Goal: Information Seeking & Learning: Learn about a topic

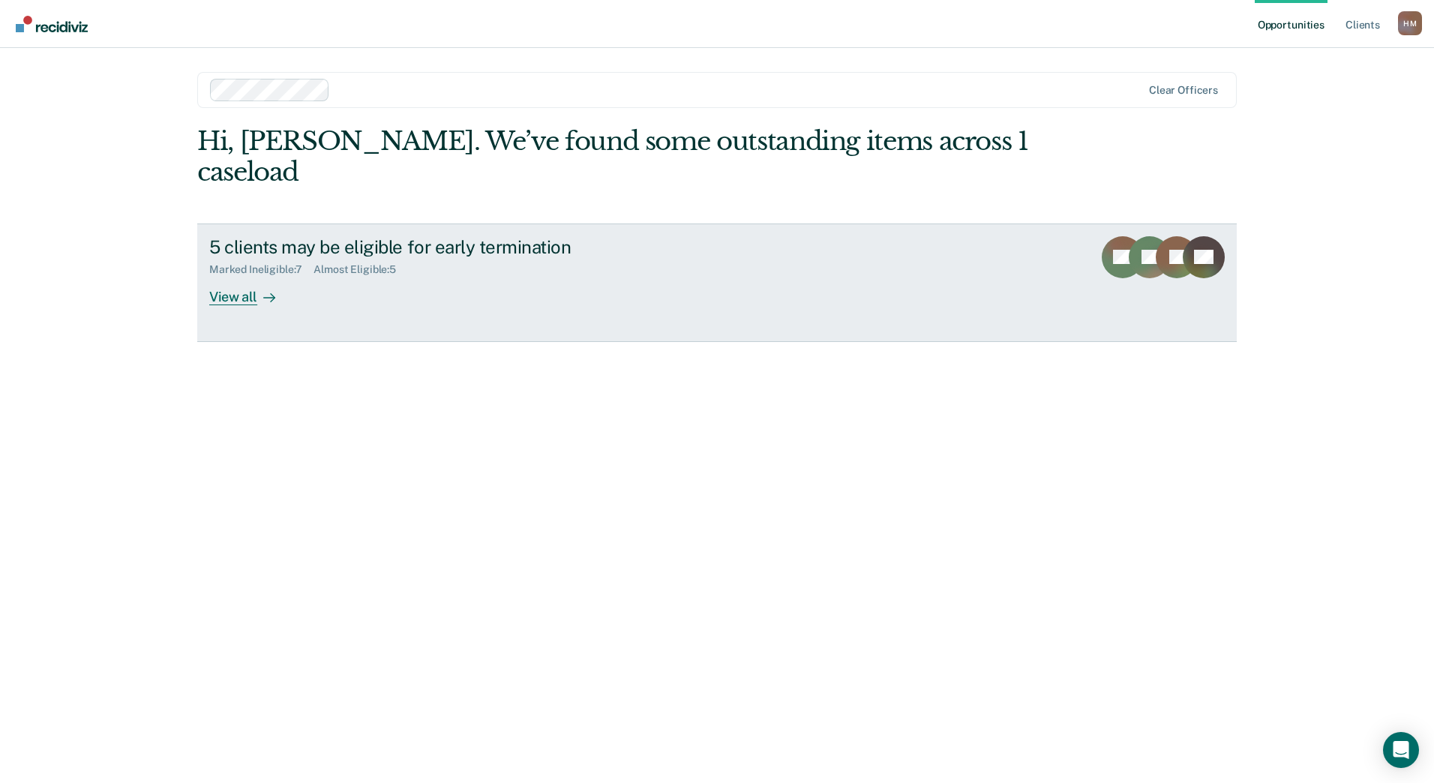
click at [251, 276] on div "View all" at bounding box center [251, 290] width 84 height 29
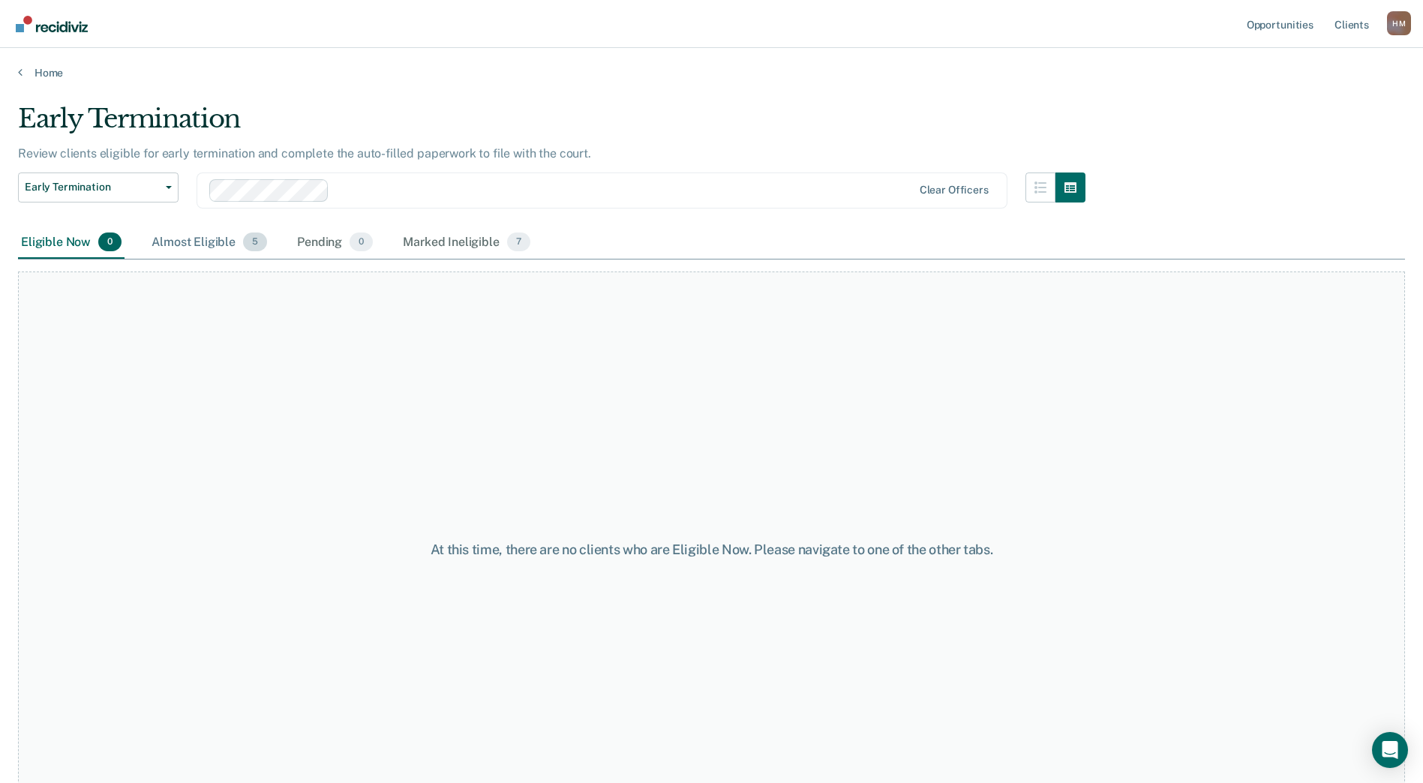
click at [179, 233] on div "Almost Eligible 5" at bounding box center [210, 243] width 122 height 33
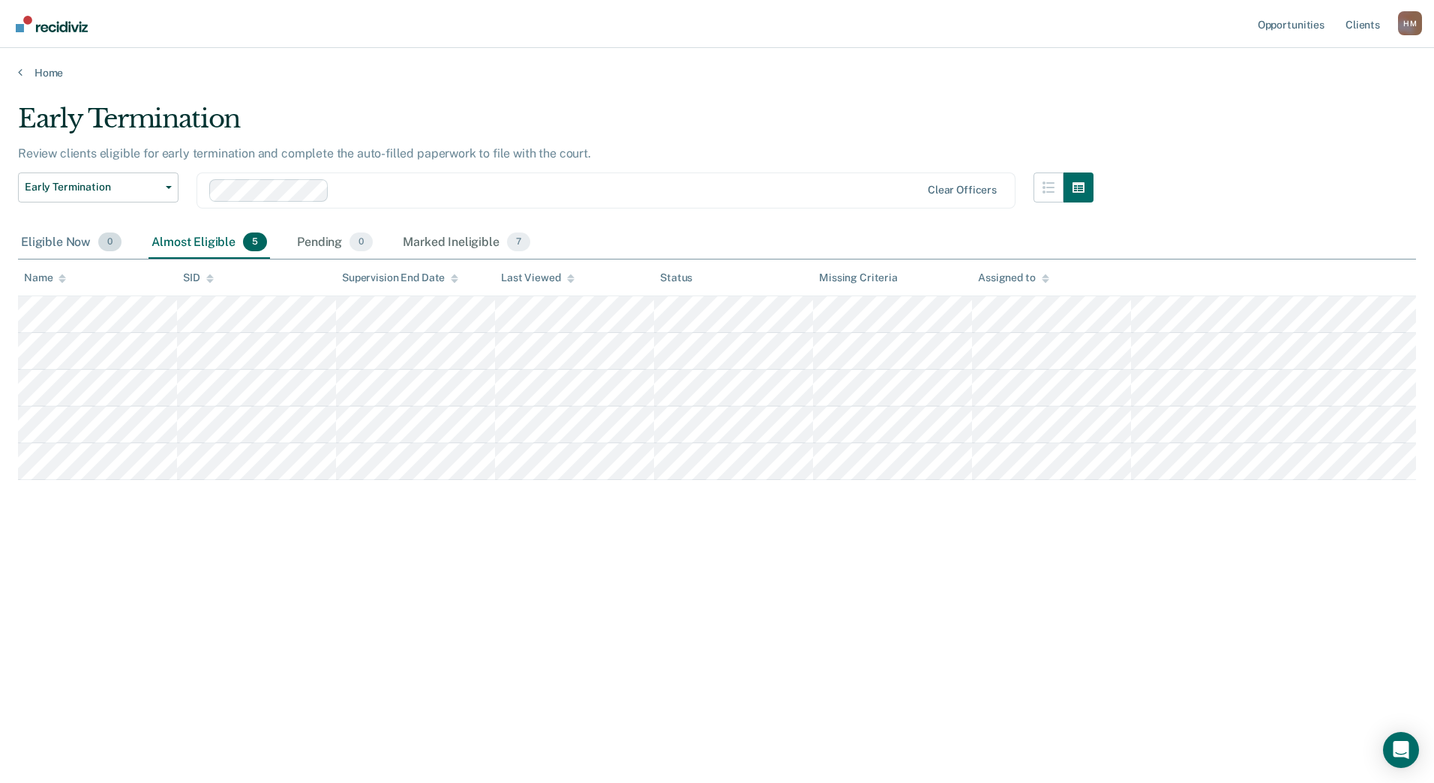
click at [53, 239] on div "Eligible Now 0" at bounding box center [71, 243] width 107 height 33
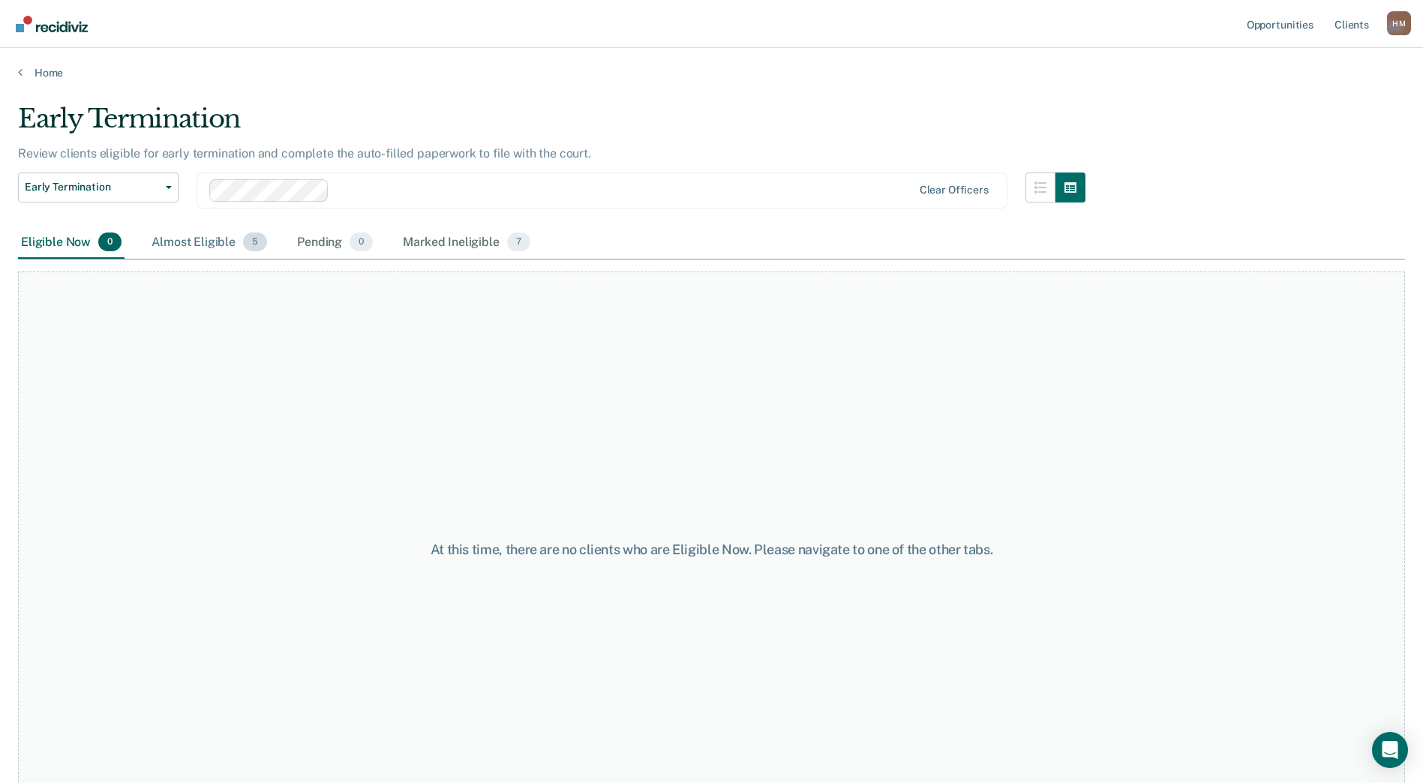
click at [163, 246] on div "Almost Eligible 5" at bounding box center [210, 243] width 122 height 33
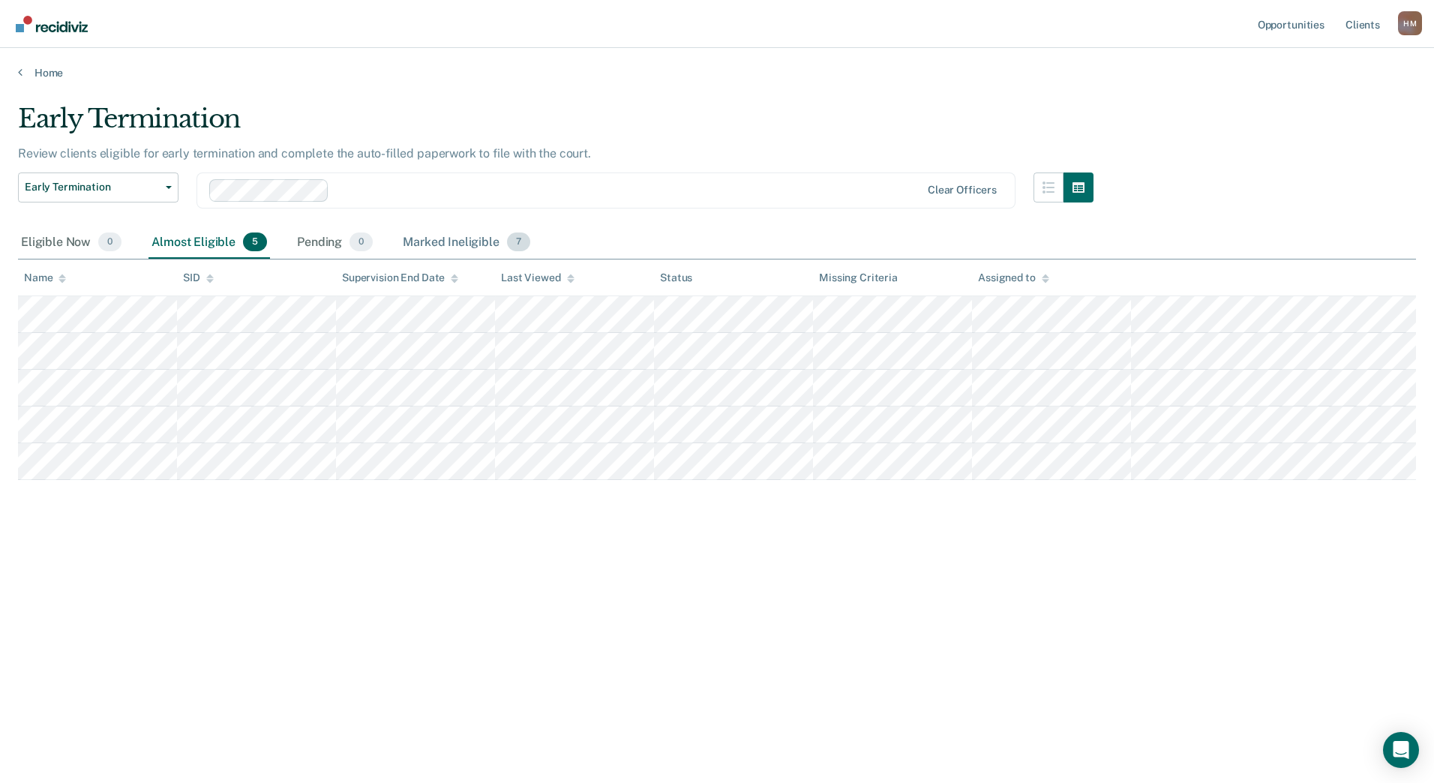
click at [450, 232] on div "Marked Ineligible 7" at bounding box center [467, 243] width 134 height 33
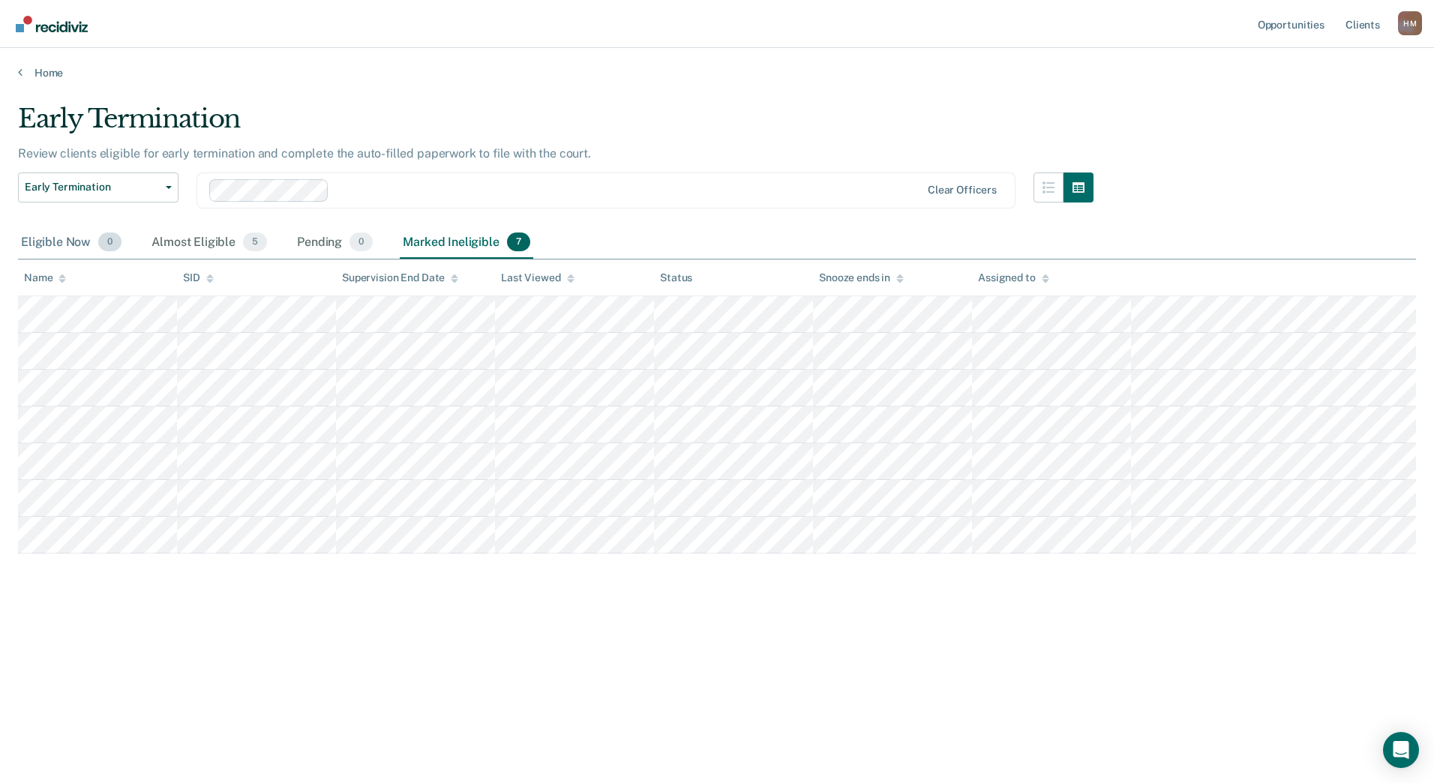
click at [45, 241] on div "Eligible Now 0" at bounding box center [71, 243] width 107 height 33
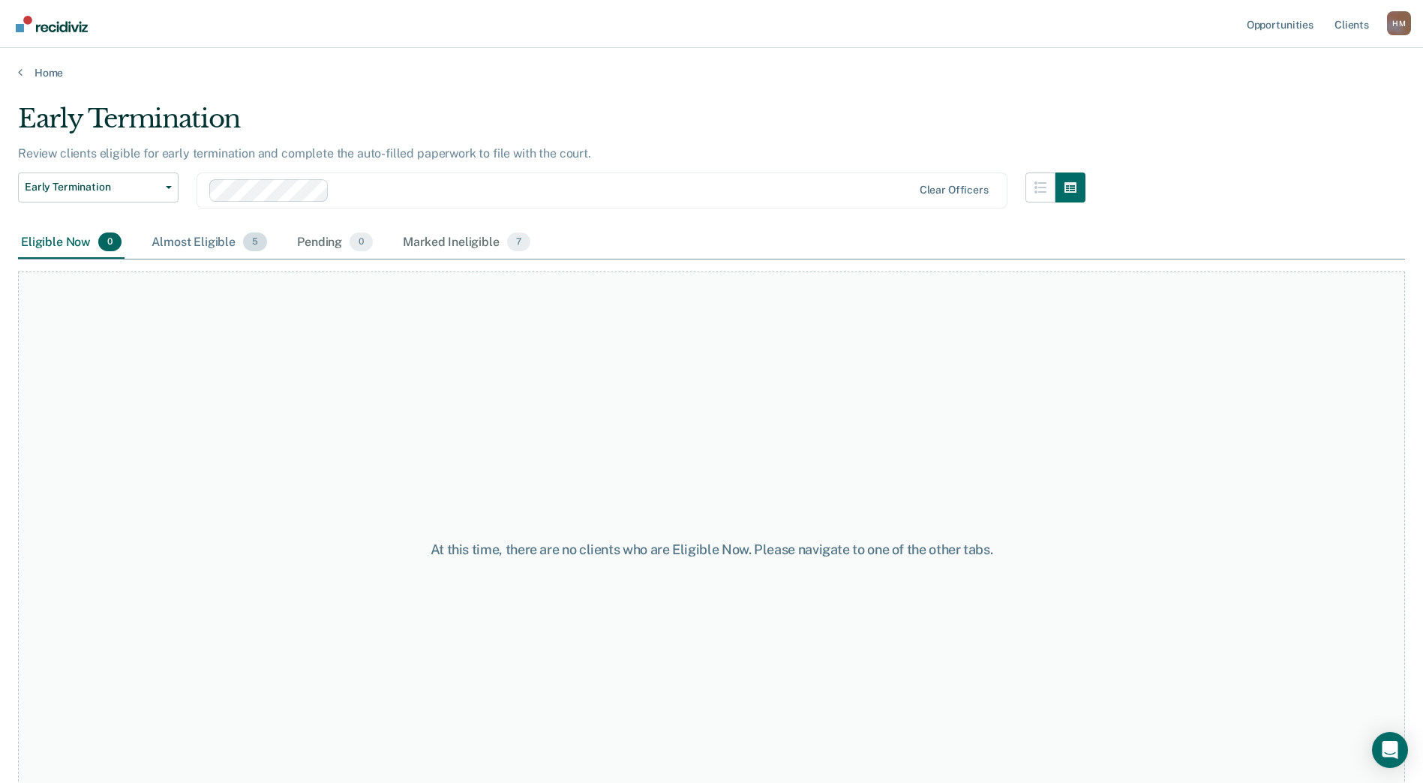
click at [212, 254] on div "Almost Eligible 5" at bounding box center [210, 243] width 122 height 33
